Goal: Navigation & Orientation: Find specific page/section

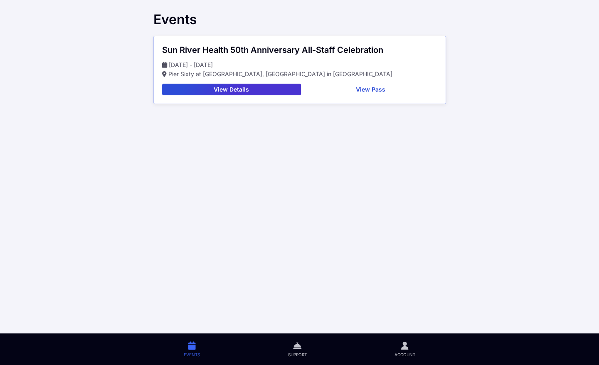
click at [354, 22] on div "Events" at bounding box center [299, 20] width 293 height 16
click at [399, 350] on link "Account" at bounding box center [404, 349] width 108 height 32
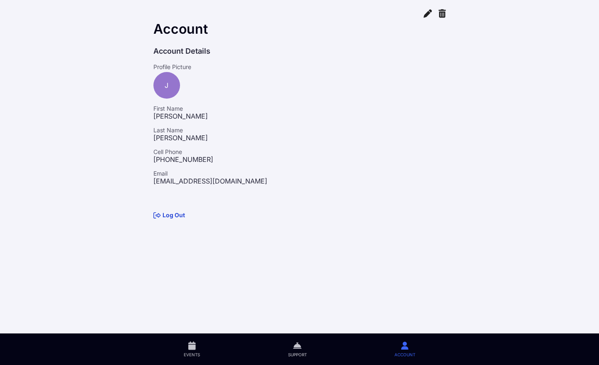
click at [429, 15] on icon at bounding box center [428, 13] width 8 height 10
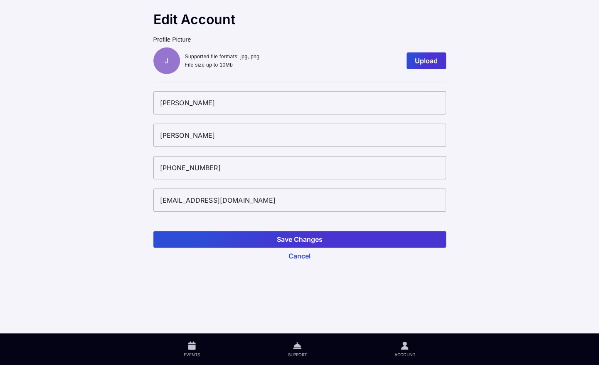
click at [291, 243] on button "Save Changes" at bounding box center [299, 239] width 293 height 17
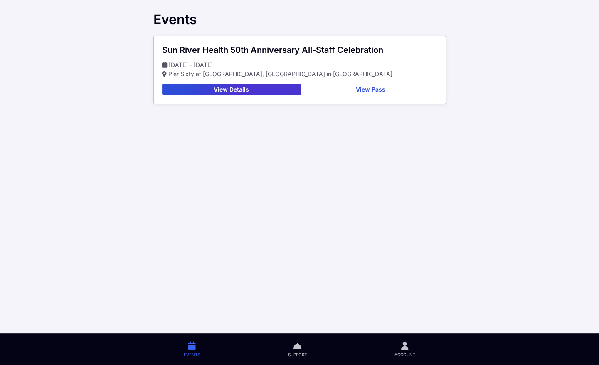
click at [223, 91] on button "View Details" at bounding box center [231, 90] width 139 height 12
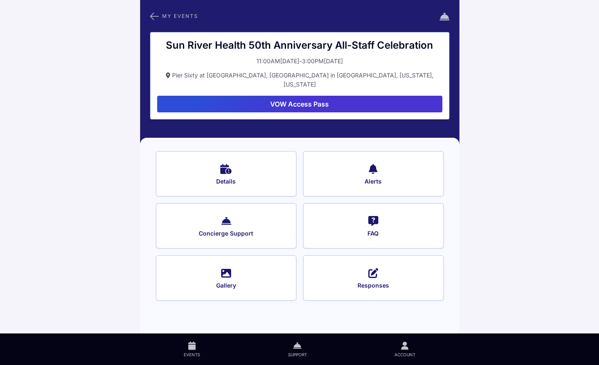
click at [367, 163] on button "Alerts" at bounding box center [373, 173] width 140 height 45
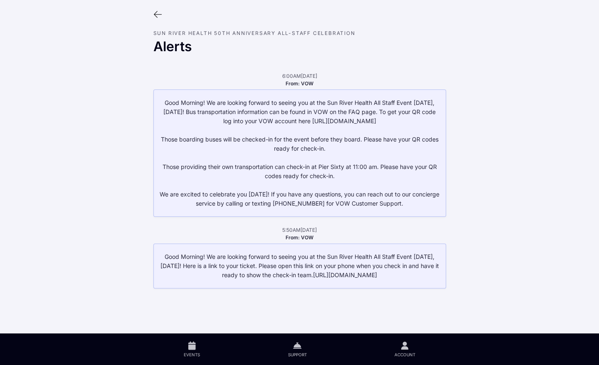
click at [158, 15] on icon at bounding box center [157, 14] width 9 height 9
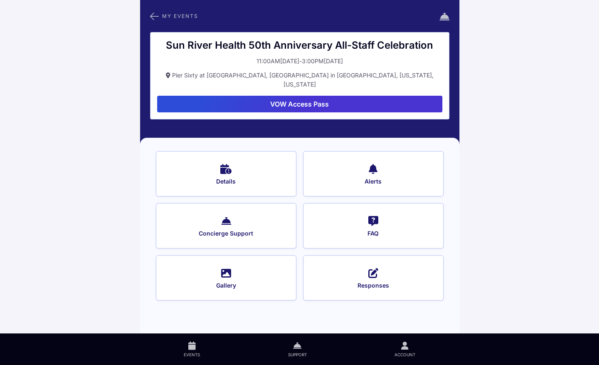
click at [313, 96] on button "VOW Access Pass" at bounding box center [299, 104] width 285 height 17
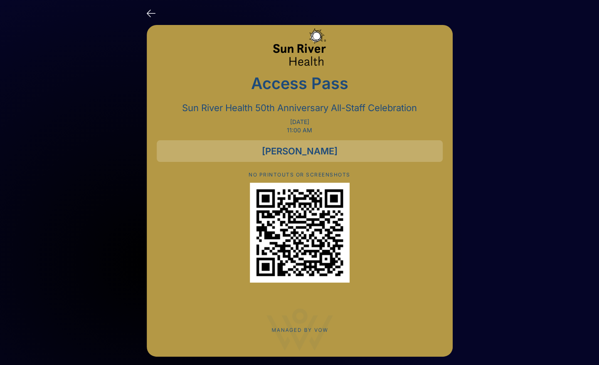
scroll to position [3, 0]
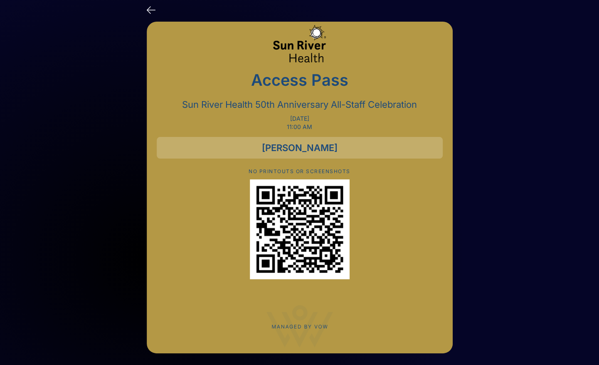
click at [149, 6] on icon at bounding box center [151, 9] width 9 height 12
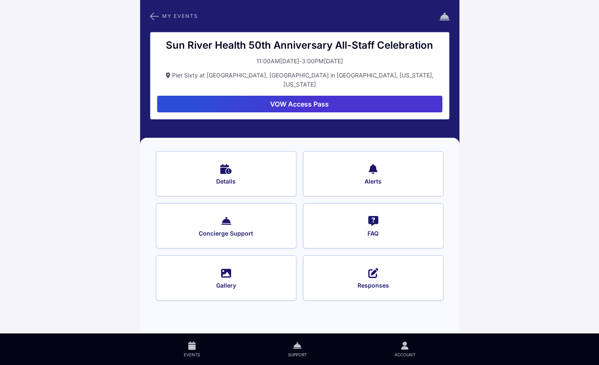
click at [371, 217] on button "FAQ" at bounding box center [373, 225] width 140 height 45
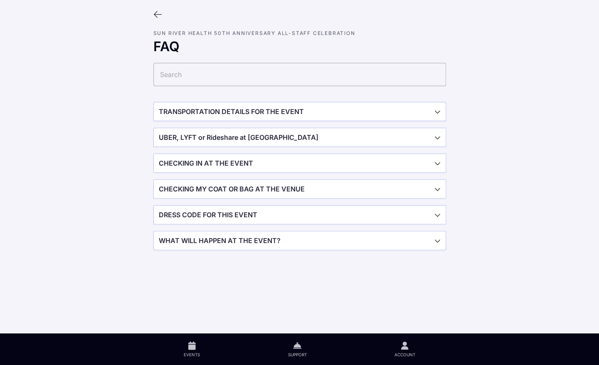
click at [157, 11] on icon at bounding box center [157, 14] width 9 height 9
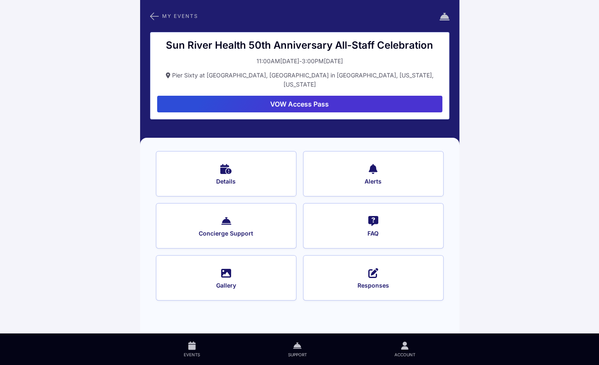
click at [153, 17] on icon at bounding box center [154, 16] width 9 height 11
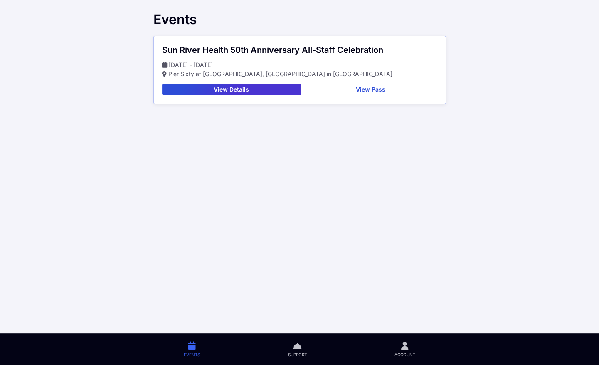
click at [405, 343] on icon at bounding box center [404, 345] width 7 height 10
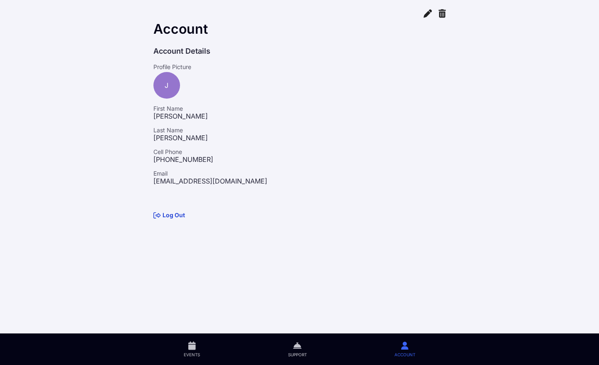
click at [298, 364] on link "Support" at bounding box center [297, 349] width 106 height 32
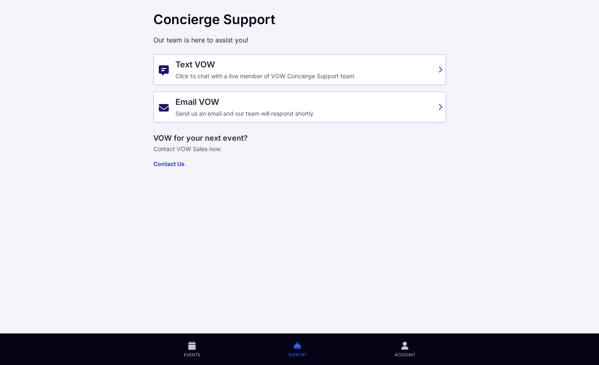
click at [409, 354] on span "Account" at bounding box center [404, 354] width 21 height 6
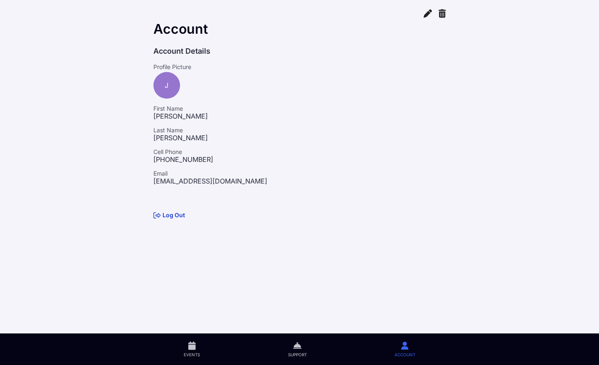
click at [441, 12] on icon at bounding box center [442, 13] width 7 height 10
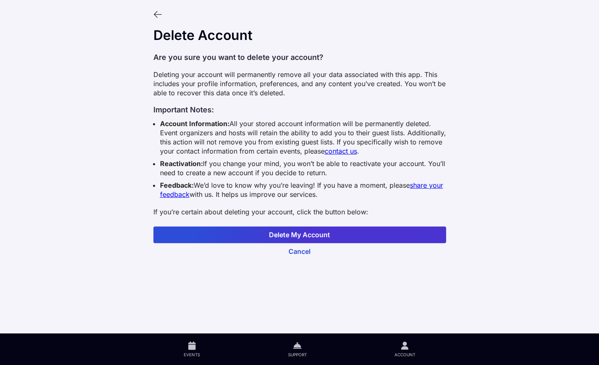
click at [155, 16] on icon at bounding box center [157, 14] width 9 height 9
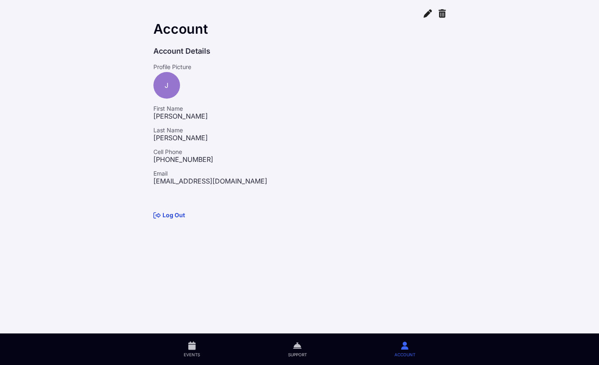
click at [274, 177] on p "[EMAIL_ADDRESS][DOMAIN_NAME]" at bounding box center [299, 181] width 293 height 8
click at [191, 351] on link "Events" at bounding box center [192, 349] width 104 height 32
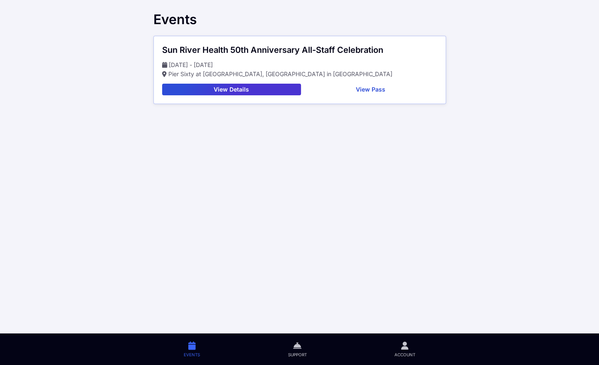
click at [413, 351] on span "Account" at bounding box center [404, 354] width 21 height 6
